Goal: Transaction & Acquisition: Purchase product/service

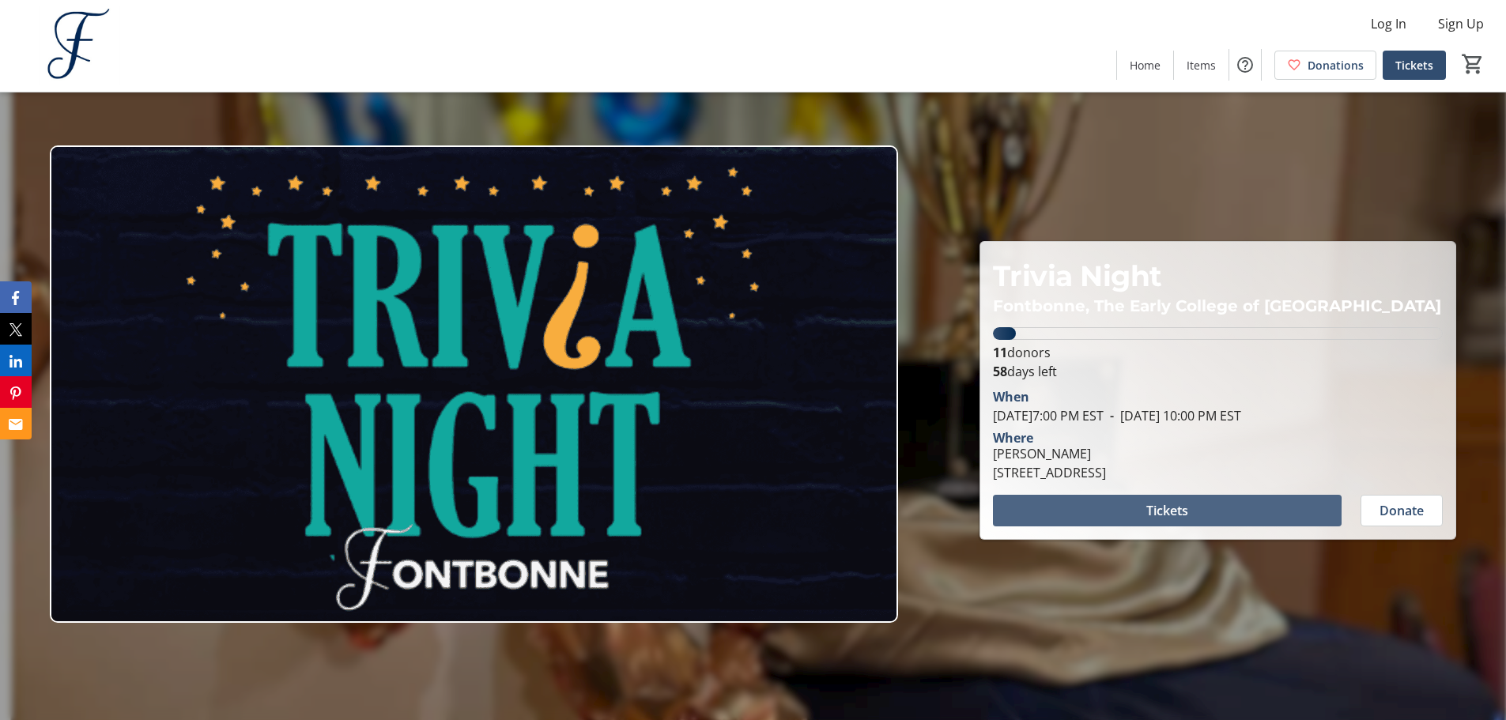
click at [1114, 515] on span at bounding box center [1167, 511] width 349 height 38
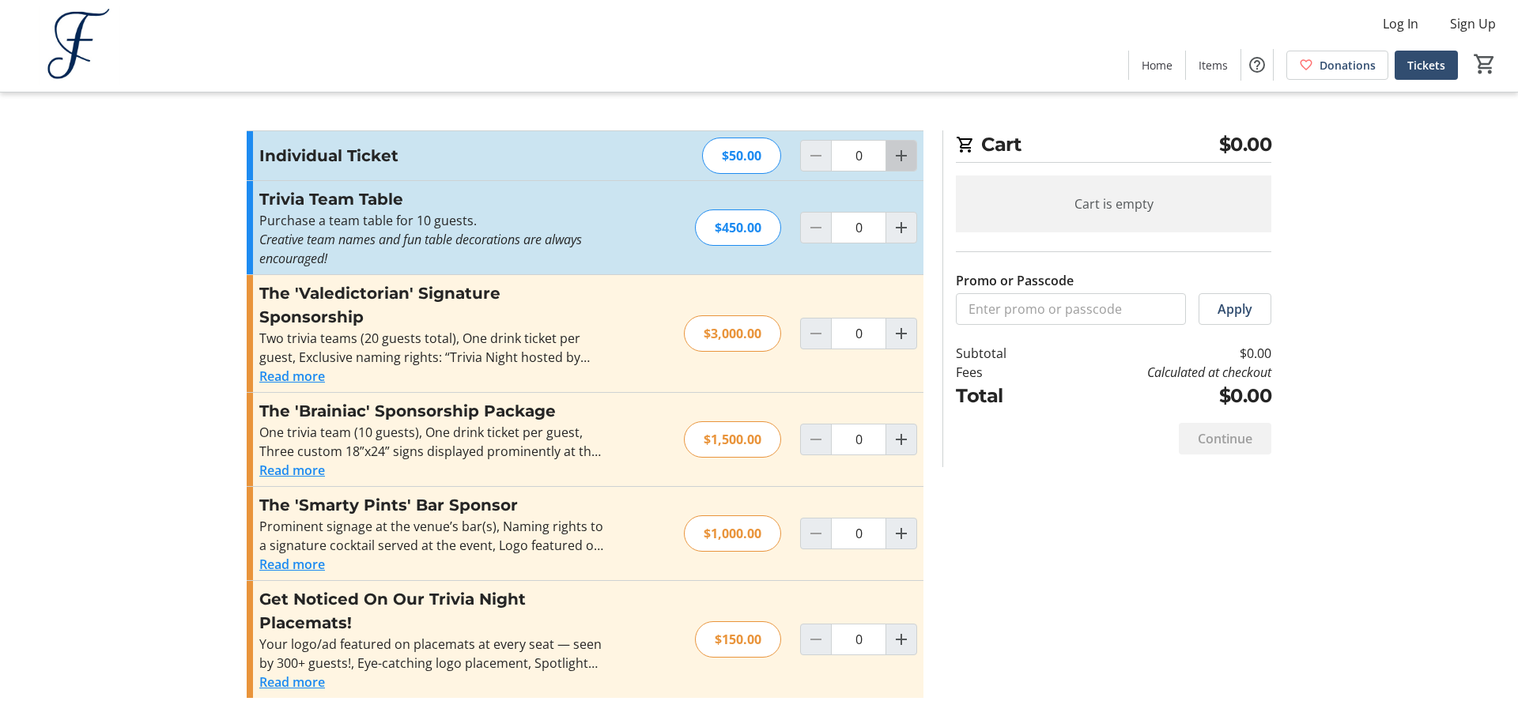
click at [904, 148] on mat-icon "Increment by one" at bounding box center [901, 155] width 19 height 19
type input "1"
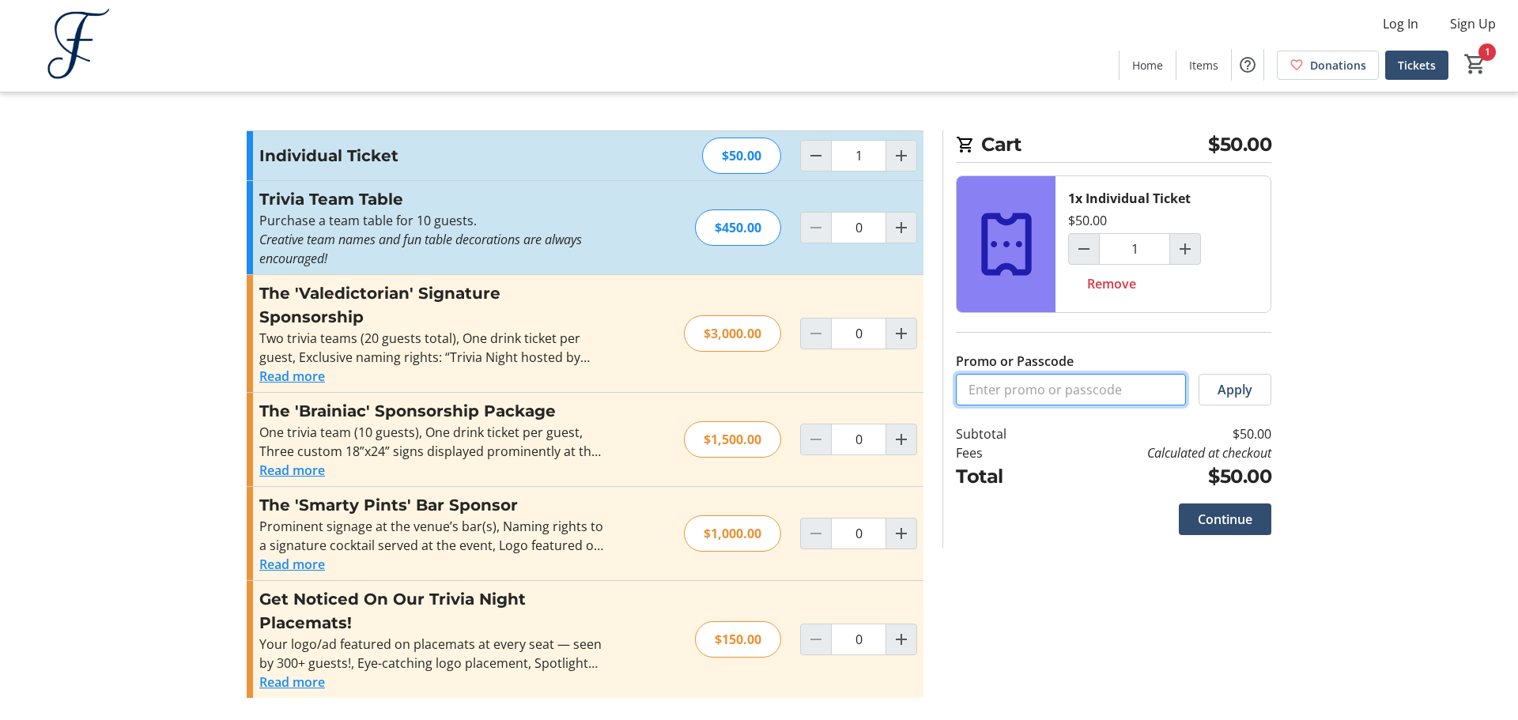
click at [1020, 395] on input "Promo or Passcode" at bounding box center [1071, 390] width 230 height 32
paste input "ALCTRIVIA25"
click at [1221, 398] on span "Apply" at bounding box center [1235, 389] width 35 height 19
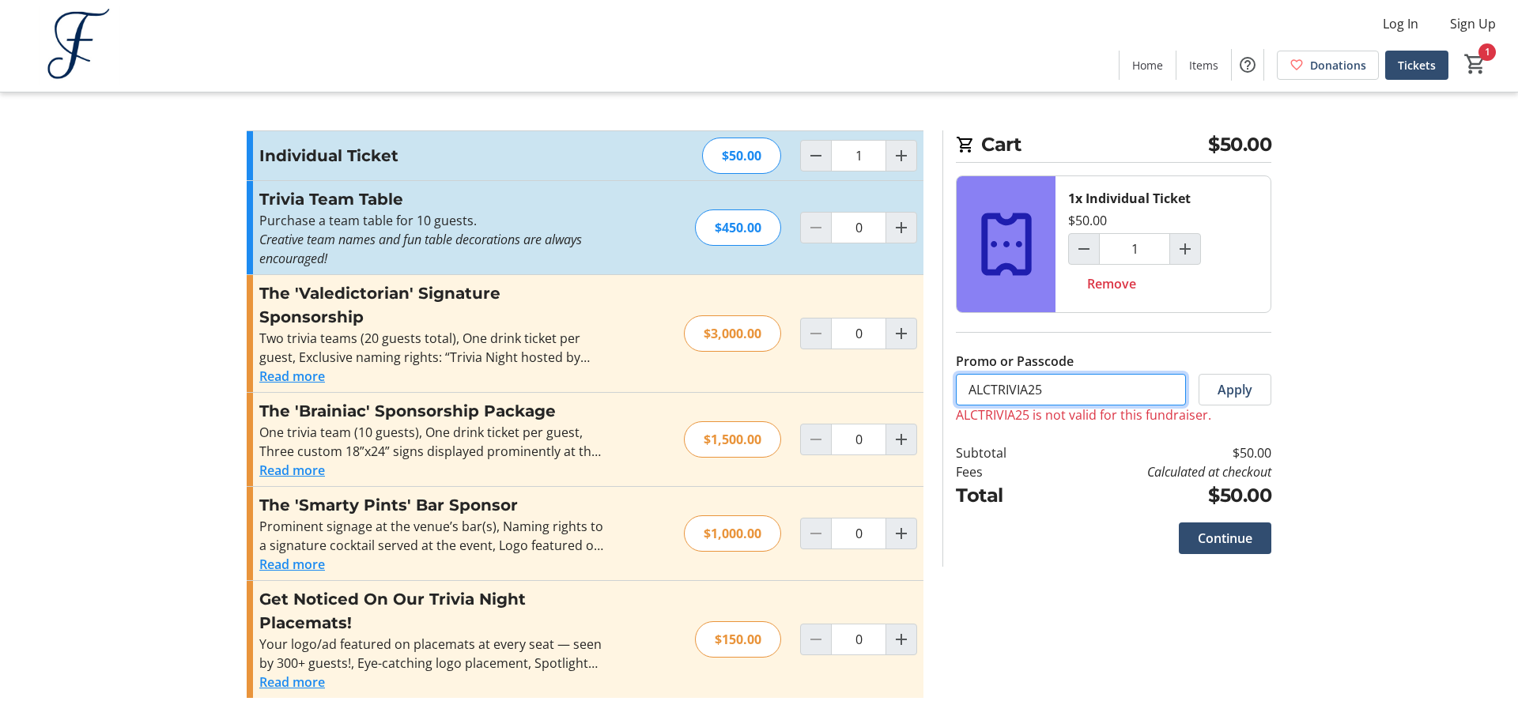
click at [973, 400] on input "ALCTRIVIA25" at bounding box center [1071, 390] width 230 height 32
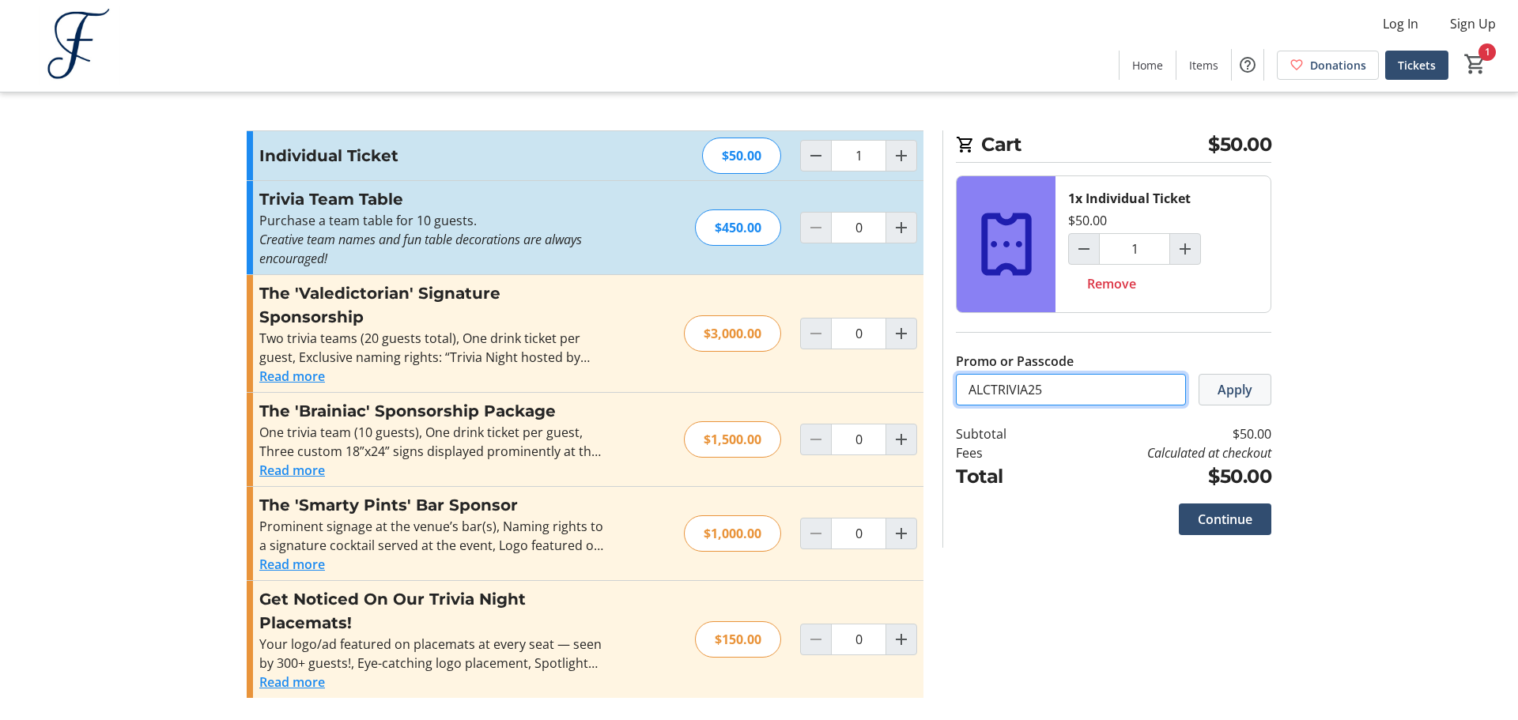
type input "ALCTRIVIA25"
click at [1240, 381] on span "Apply" at bounding box center [1235, 389] width 35 height 19
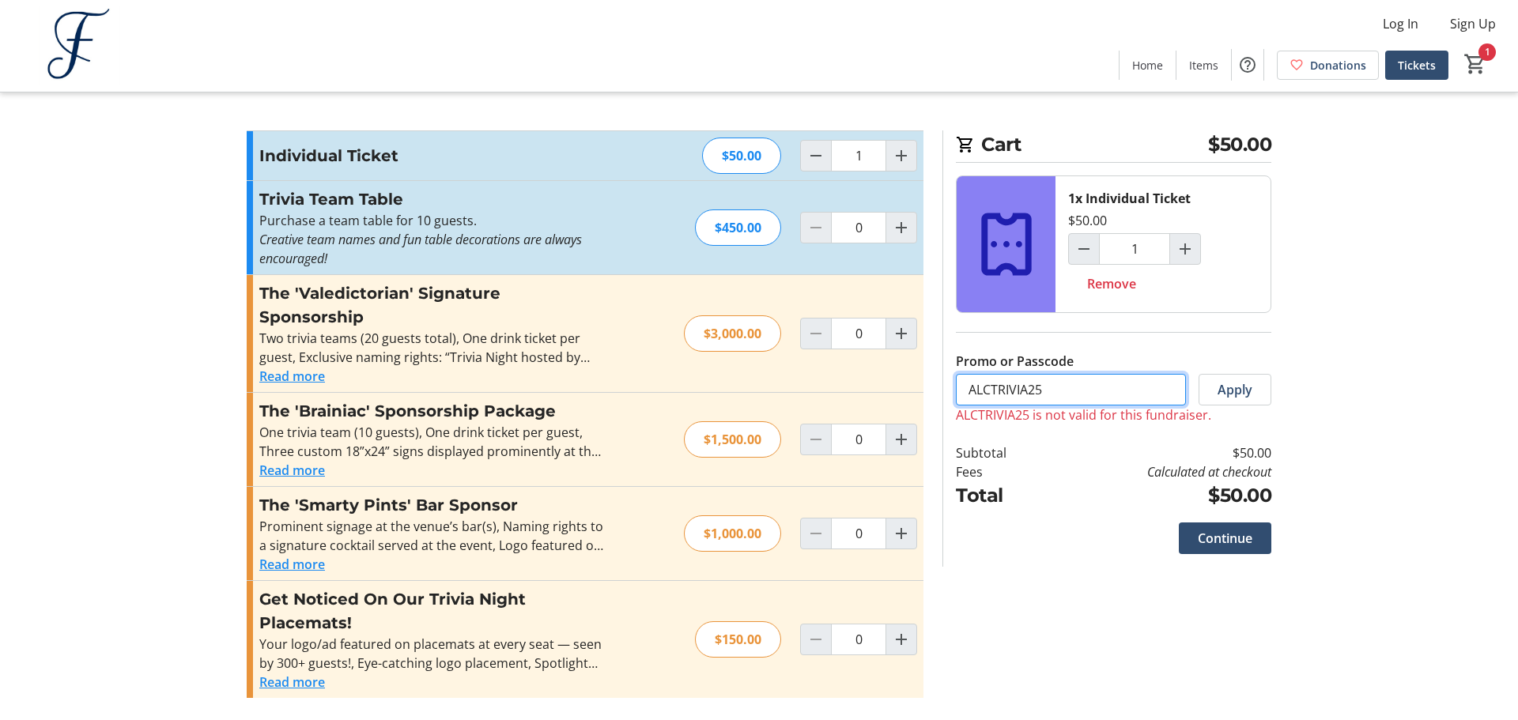
click at [1116, 385] on input "ALCTRIVIA25" at bounding box center [1071, 390] width 230 height 32
click at [1115, 385] on input "ALCTRIVIA25" at bounding box center [1071, 390] width 230 height 32
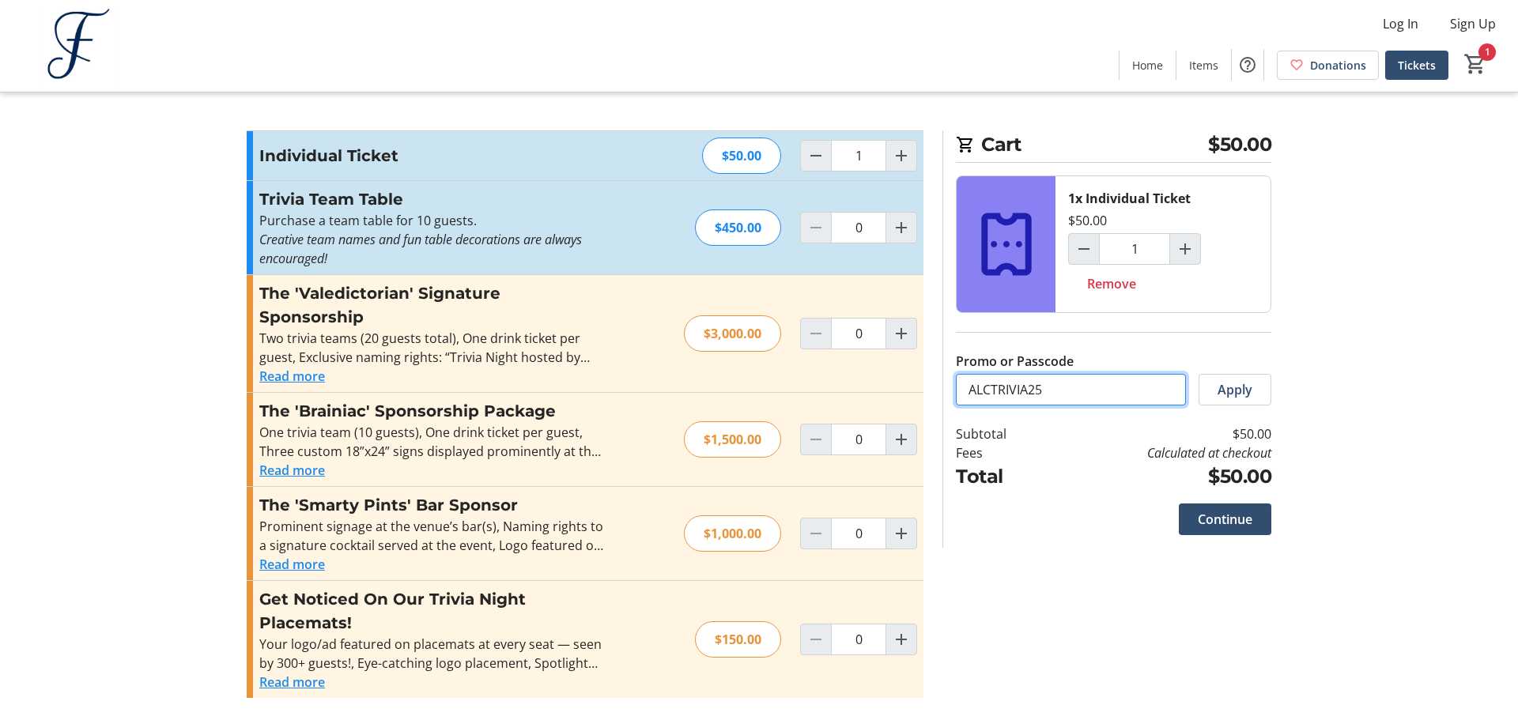
type input "ALCTRIVIA25"
click at [1061, 490] on td "$50.00" at bounding box center [1160, 477] width 224 height 28
click at [1203, 394] on span at bounding box center [1234, 390] width 71 height 38
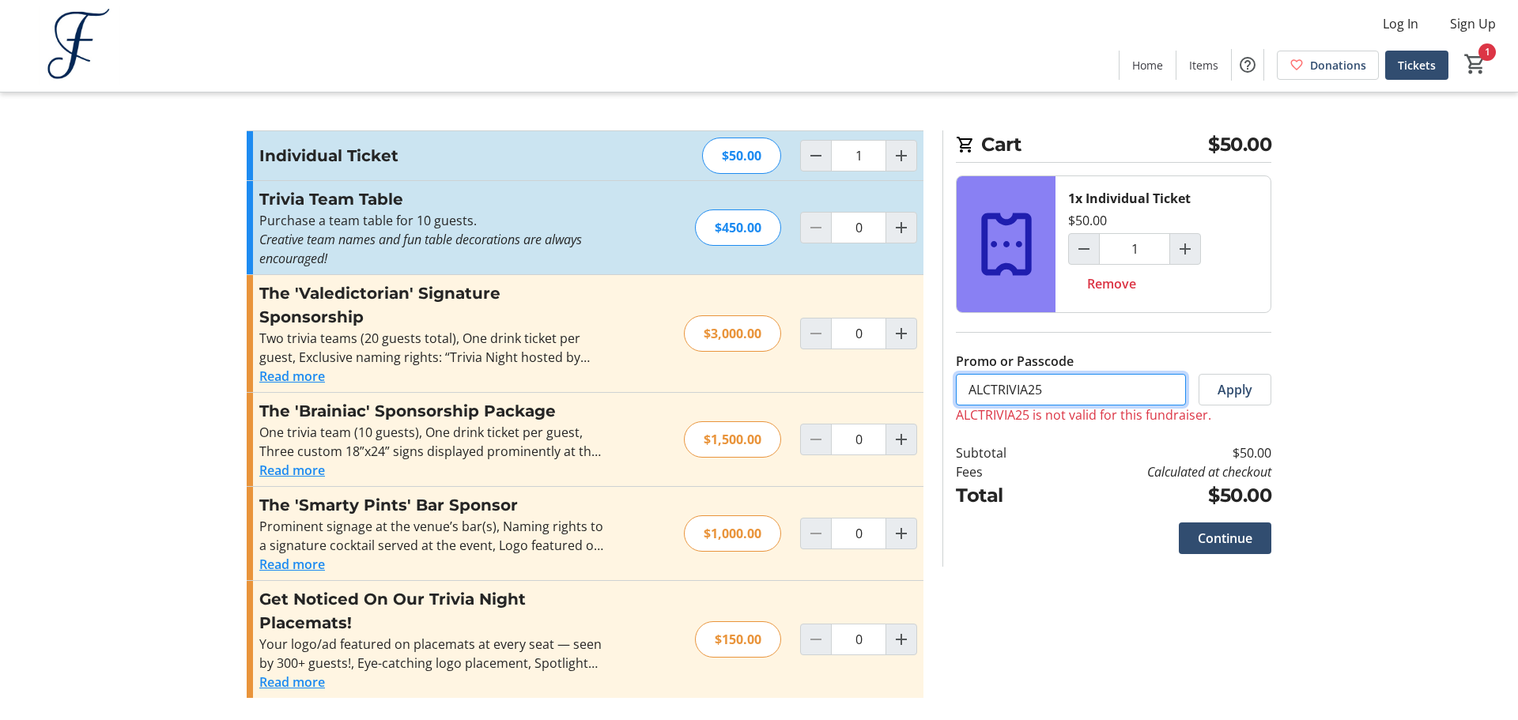
click at [966, 396] on input "ALCTRIVIA25" at bounding box center [1071, 390] width 230 height 32
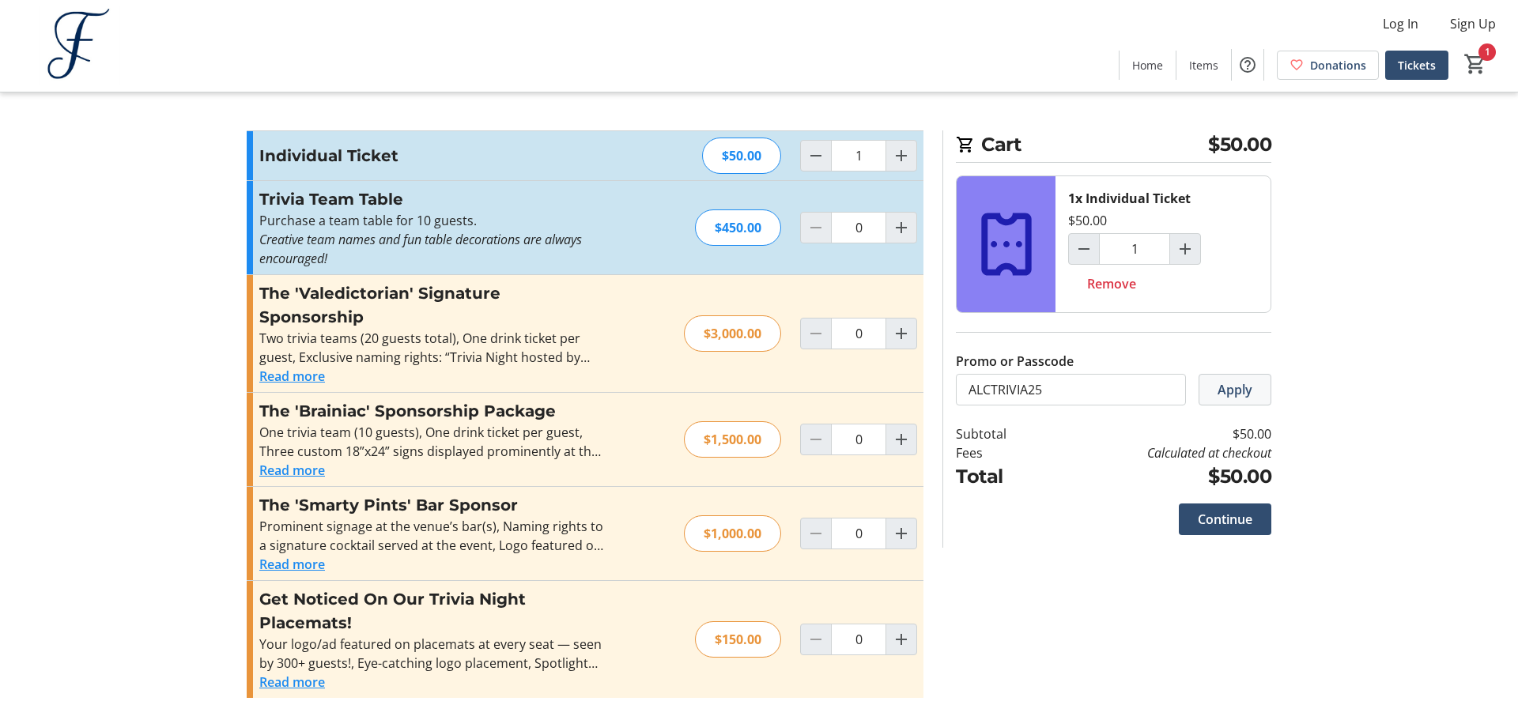
click at [1208, 399] on span at bounding box center [1234, 390] width 71 height 38
